Goal: Information Seeking & Learning: Find contact information

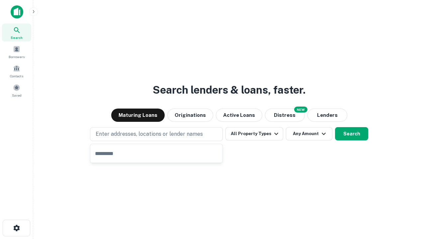
type input "**********"
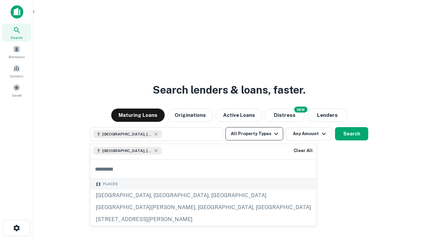
click at [254, 134] on button "All Property Types" at bounding box center [254, 133] width 58 height 13
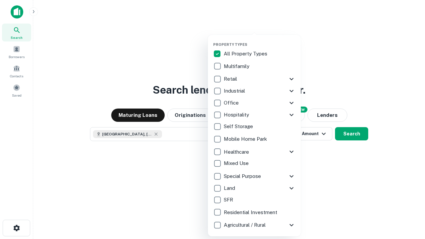
click at [260, 40] on button "button" at bounding box center [259, 40] width 93 height 0
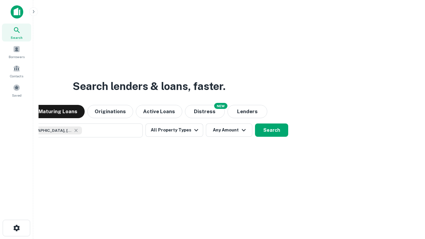
scroll to position [11, 0]
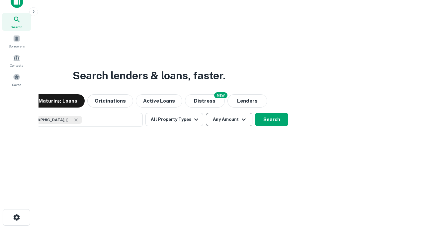
click at [206, 113] on button "Any Amount" at bounding box center [229, 119] width 46 height 13
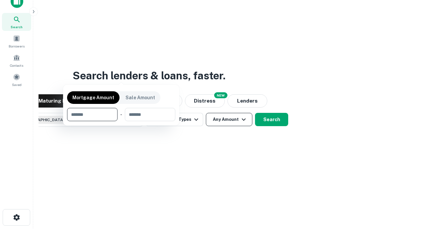
scroll to position [48, 188]
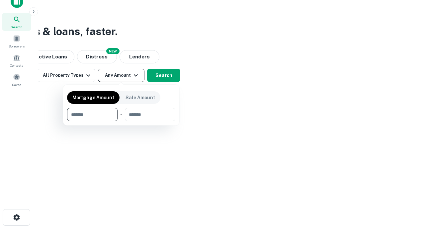
type input "*******"
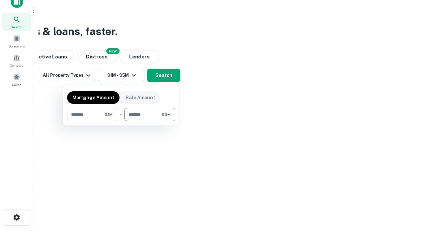
type input "*******"
click at [121, 121] on button "button" at bounding box center [121, 121] width 108 height 0
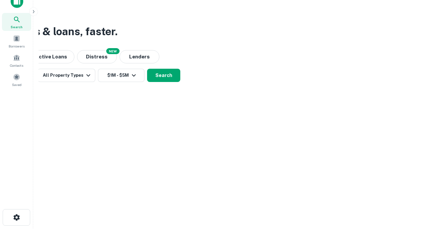
scroll to position [11, 0]
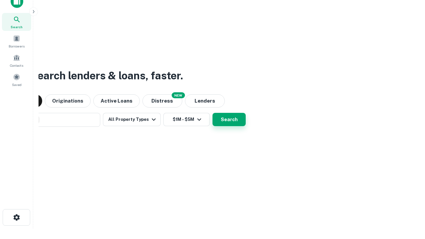
click at [213, 113] on button "Search" at bounding box center [229, 119] width 33 height 13
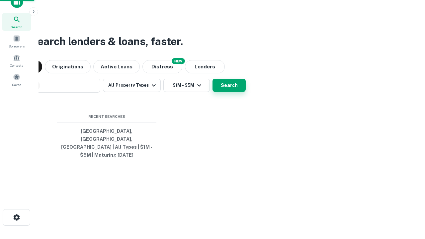
scroll to position [22, 188]
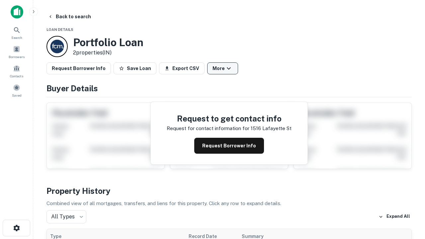
click at [223, 68] on button "More" at bounding box center [222, 68] width 31 height 12
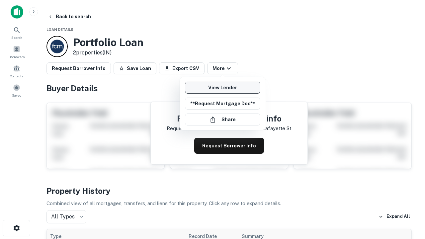
click at [223, 88] on link "View Lender" at bounding box center [222, 88] width 75 height 12
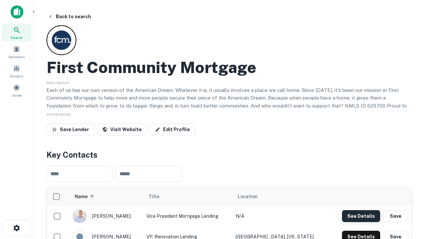
click at [361, 216] on button "See Details" at bounding box center [361, 216] width 38 height 12
click at [16, 228] on icon "button" at bounding box center [17, 228] width 8 height 8
